Goal: Task Accomplishment & Management: Manage account settings

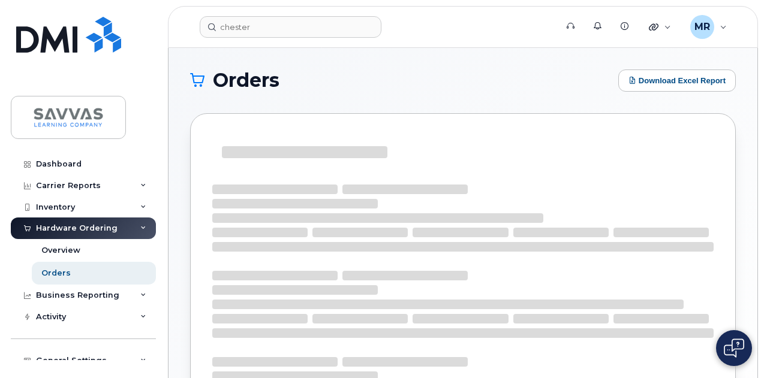
click at [496, 71] on h1 "Orders" at bounding box center [401, 80] width 422 height 19
click at [365, 65] on div "Orders Download Excel Report" at bounding box center [462, 272] width 589 height 449
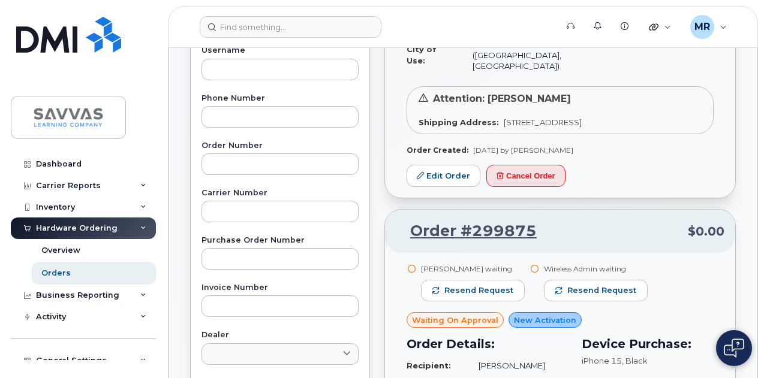
scroll to position [249, 0]
click at [435, 165] on link "Edit Order" at bounding box center [443, 176] width 74 height 22
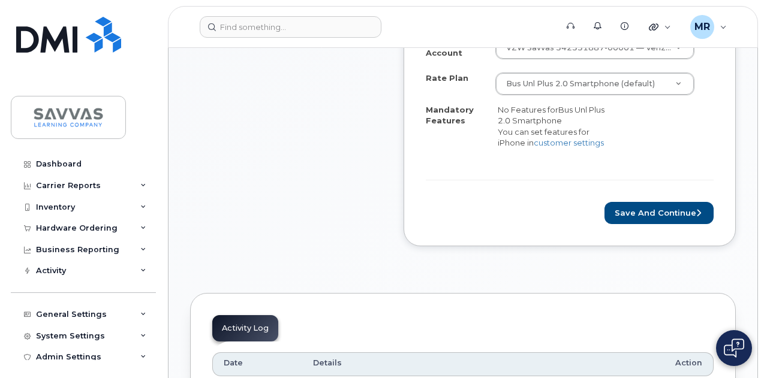
scroll to position [612, 0]
click at [645, 202] on button "Save and Continue" at bounding box center [658, 213] width 109 height 22
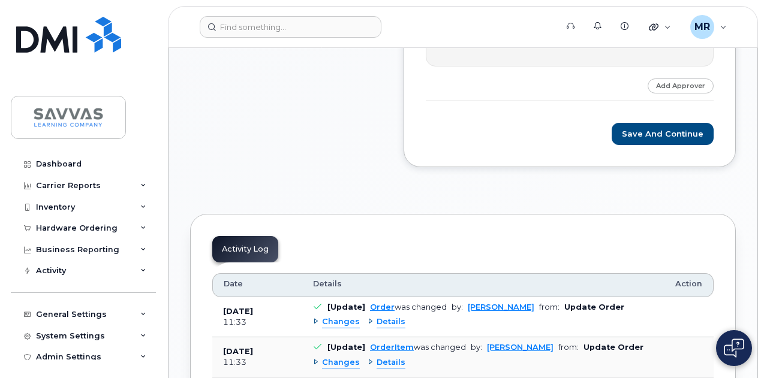
scroll to position [748, 0]
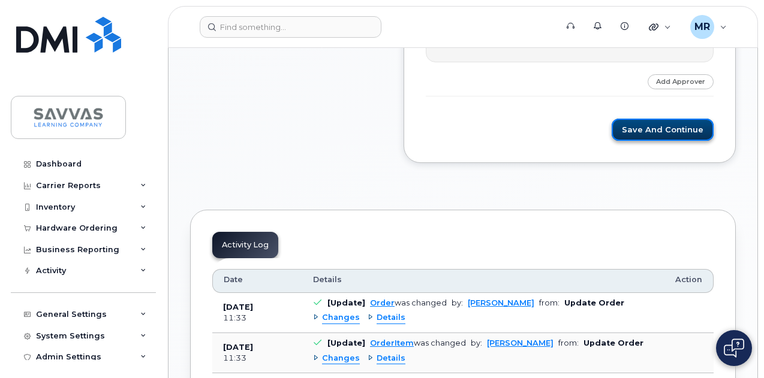
click at [671, 128] on button "Save and Continue" at bounding box center [663, 130] width 102 height 22
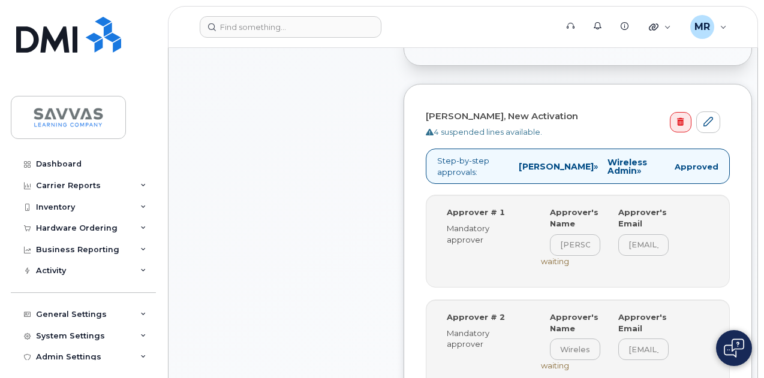
scroll to position [412, 0]
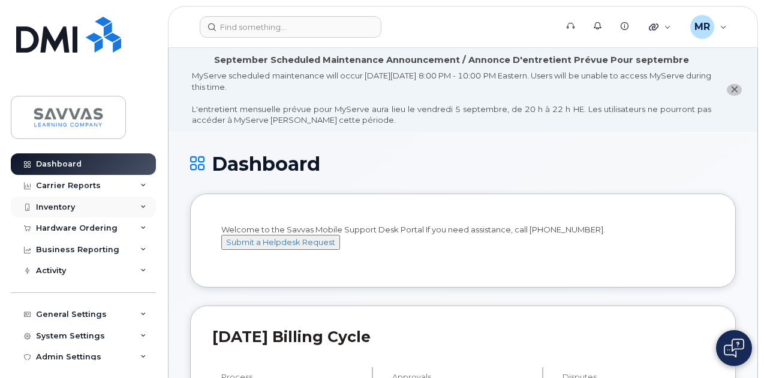
click at [83, 204] on div "Inventory" at bounding box center [83, 208] width 145 height 22
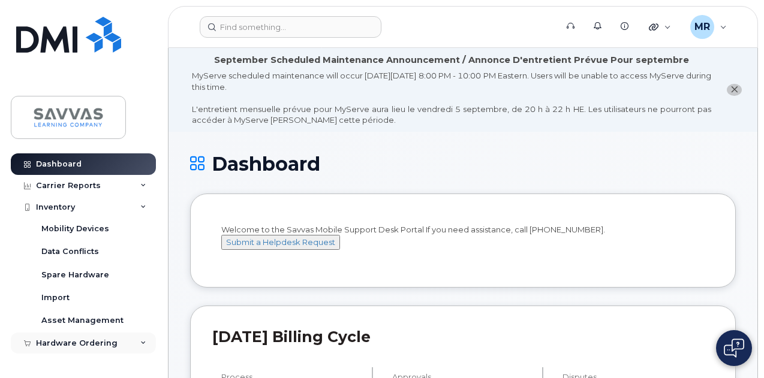
click at [89, 342] on div "Hardware Ordering" at bounding box center [77, 344] width 82 height 10
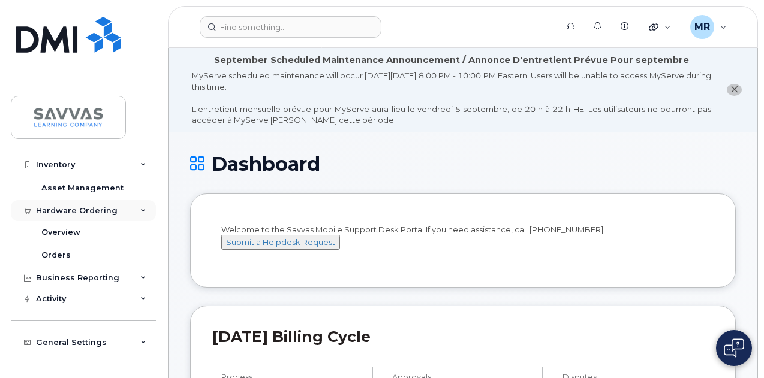
scroll to position [168, 0]
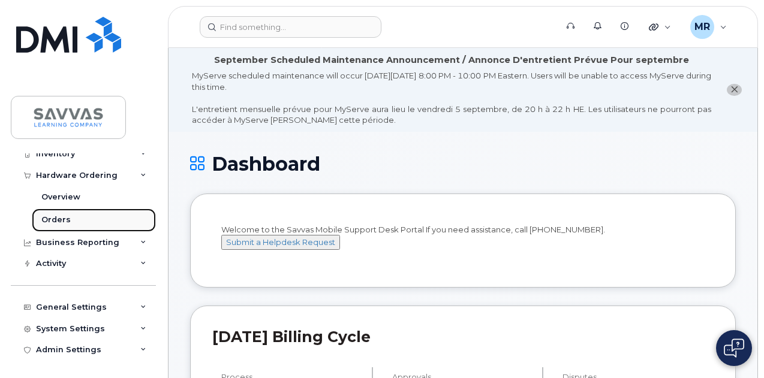
click at [71, 221] on link "Orders" at bounding box center [94, 220] width 124 height 23
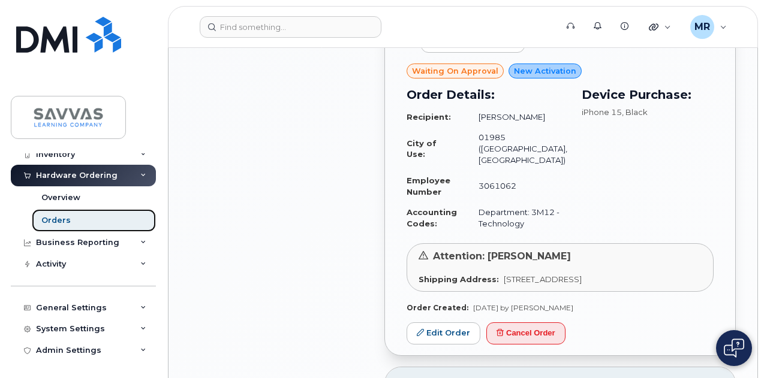
scroll to position [1297, 0]
click at [506, 250] on span "Attention: [PERSON_NAME]" at bounding box center [502, 255] width 138 height 11
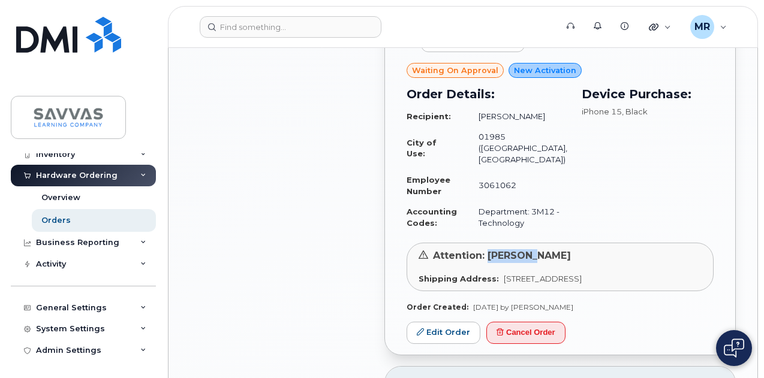
click at [506, 250] on span "Attention: [PERSON_NAME]" at bounding box center [502, 255] width 138 height 11
copy span "Caleigh"
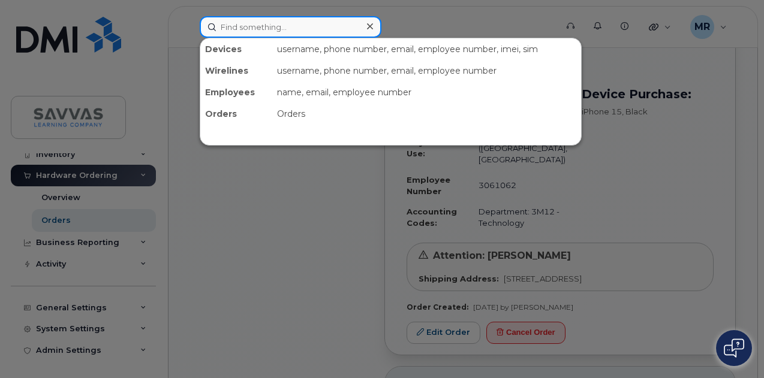
click at [246, 24] on input at bounding box center [291, 27] width 182 height 22
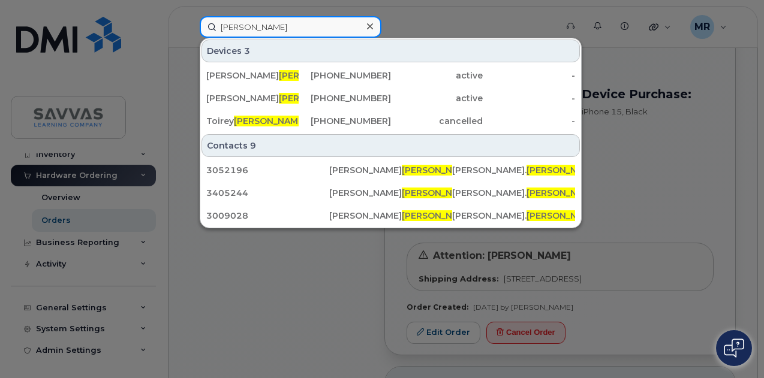
type input "taylor"
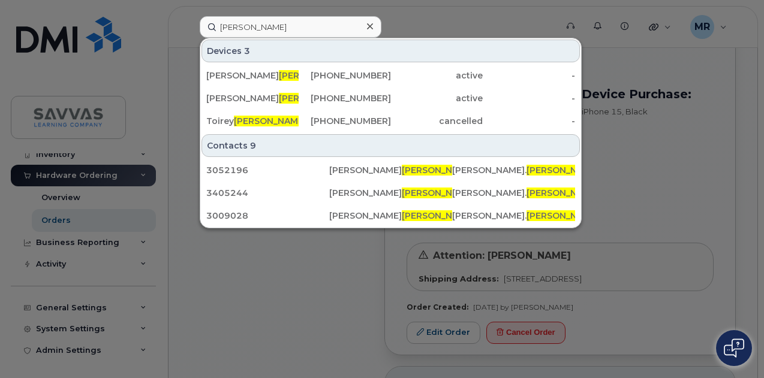
click at [164, 136] on div at bounding box center [382, 189] width 764 height 378
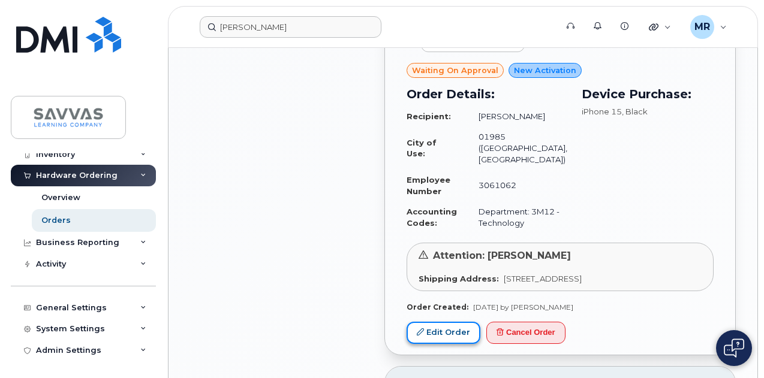
click at [439, 322] on link "Edit Order" at bounding box center [443, 333] width 74 height 22
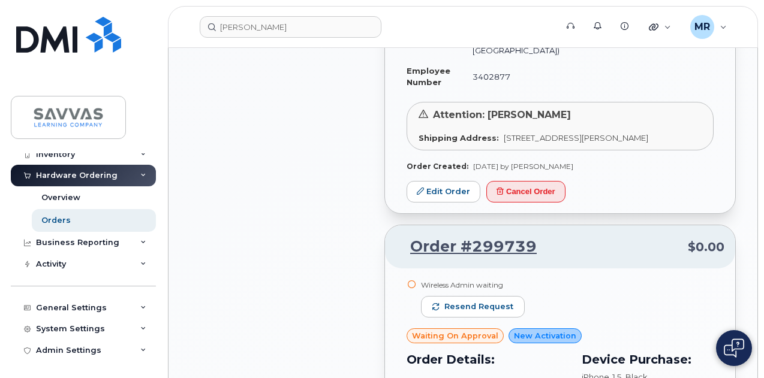
scroll to position [1033, 0]
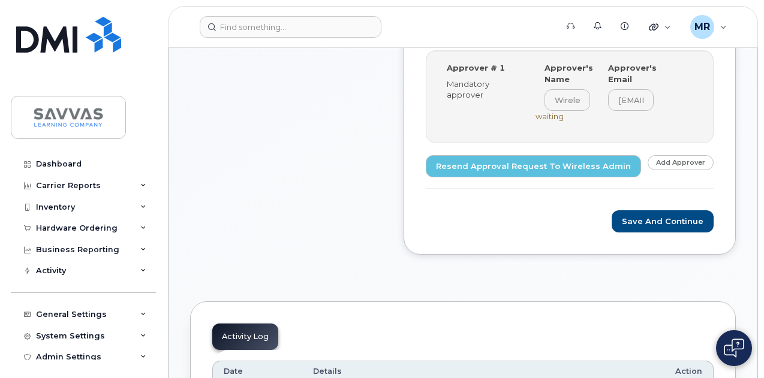
scroll to position [515, 0]
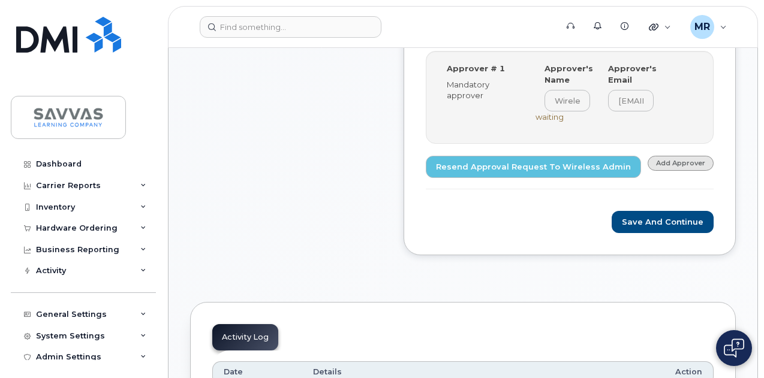
click at [667, 156] on link "Add Approver" at bounding box center [680, 163] width 66 height 15
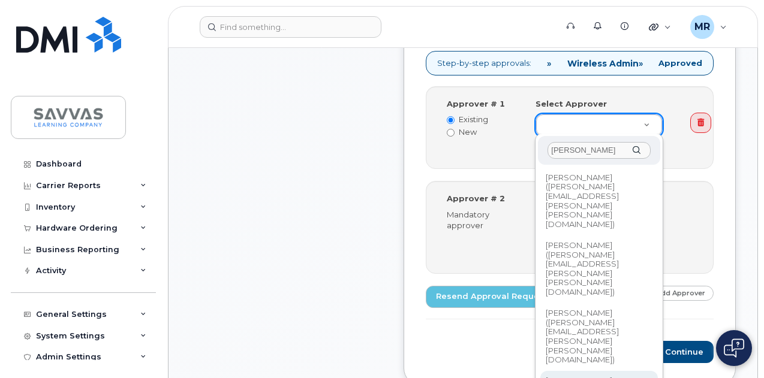
type input "jeff"
type input "2015851"
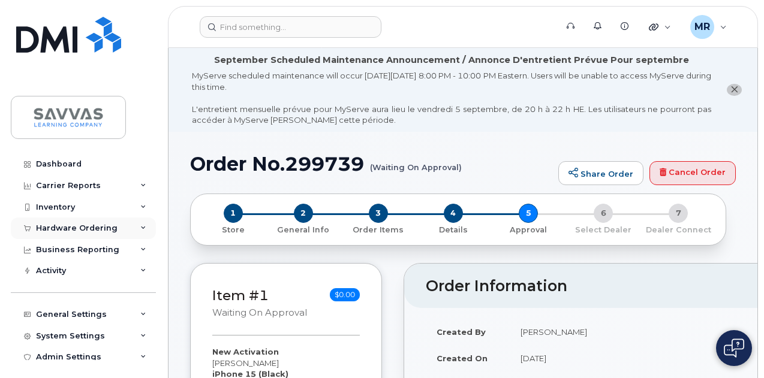
click at [83, 227] on div "Hardware Ordering" at bounding box center [77, 229] width 82 height 10
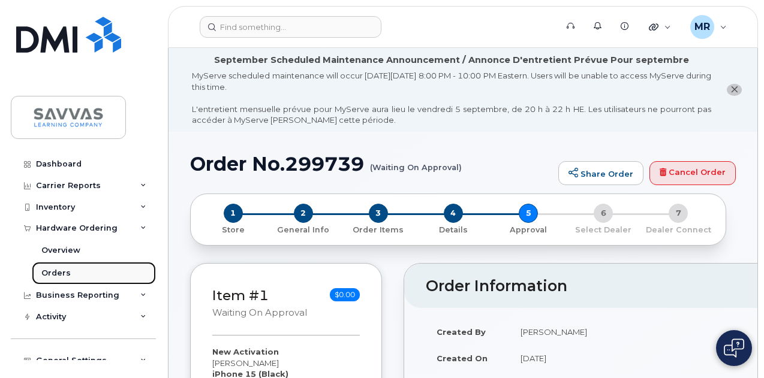
click at [56, 276] on div "Orders" at bounding box center [55, 273] width 29 height 11
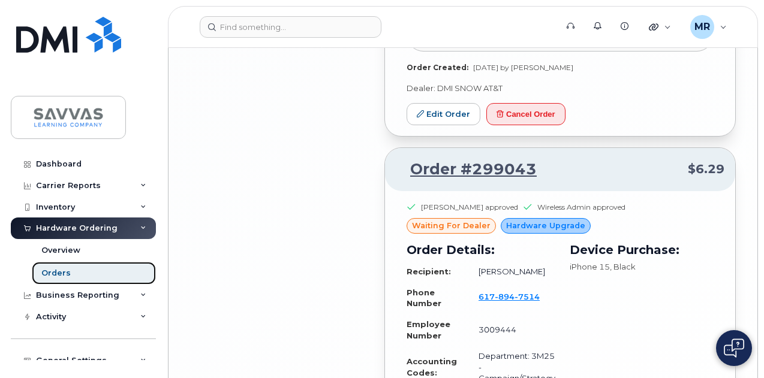
scroll to position [2435, 0]
